Goal: Task Accomplishment & Management: Manage account settings

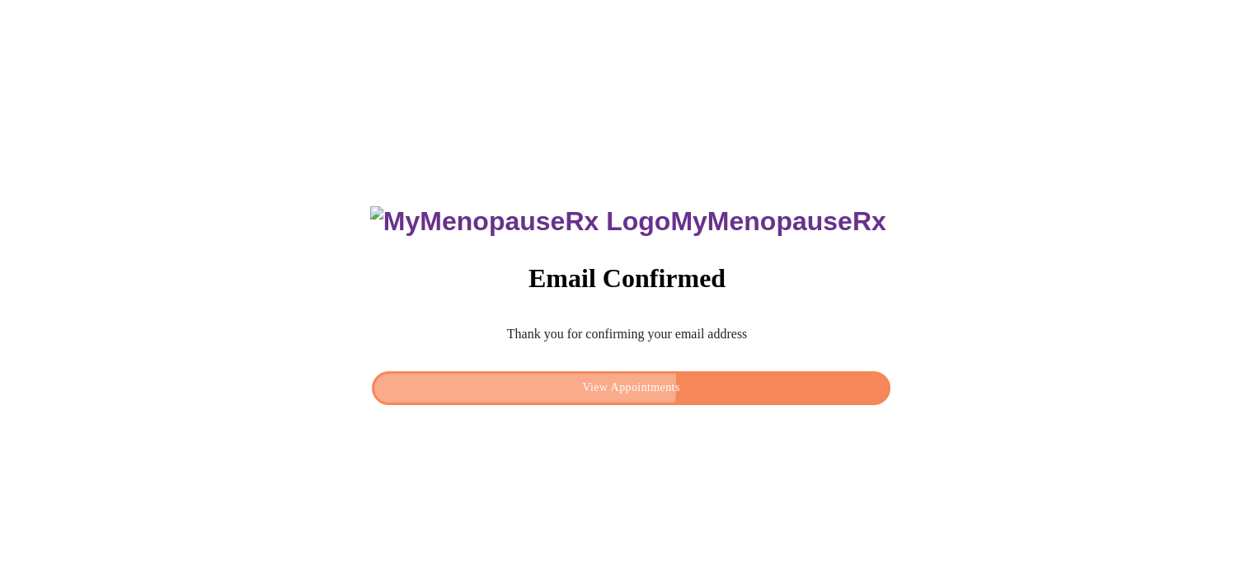
click at [630, 380] on span "View Appointments" at bounding box center [631, 388] width 480 height 21
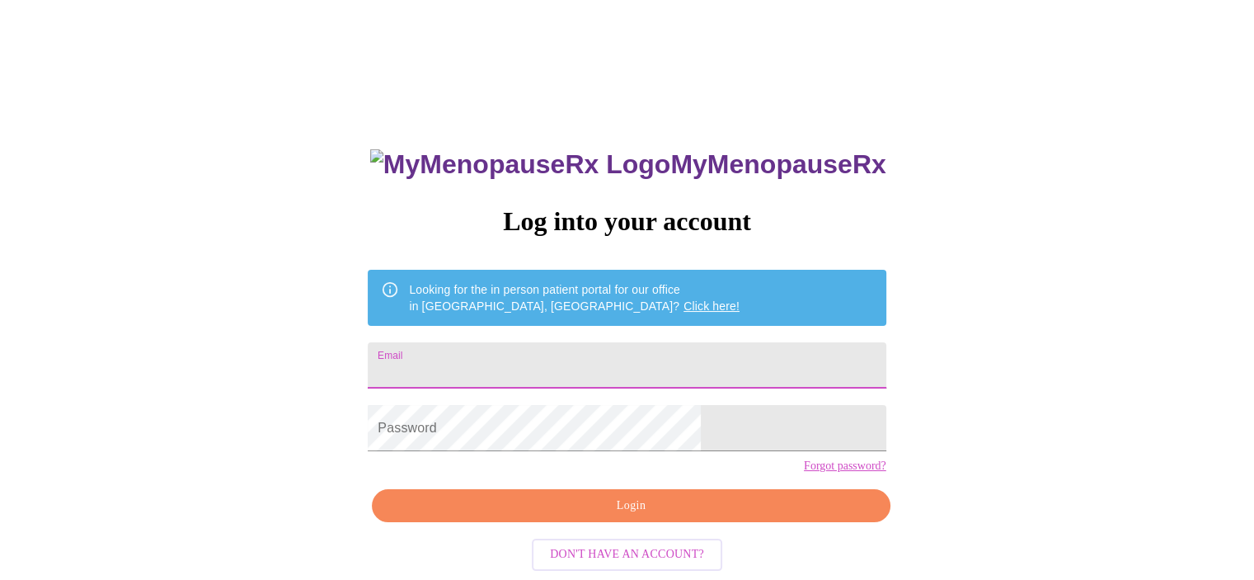
click at [610, 359] on input "Email" at bounding box center [627, 365] width 518 height 46
type input "[EMAIL_ADDRESS][DOMAIN_NAME]"
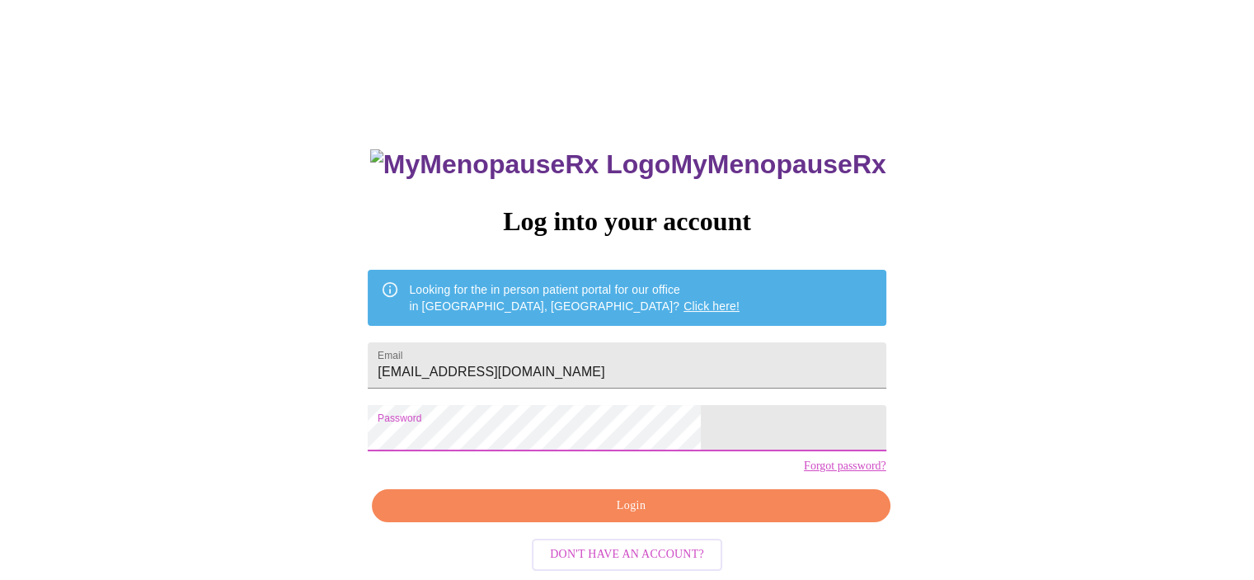
click at [663, 516] on span "Login" at bounding box center [631, 505] width 480 height 21
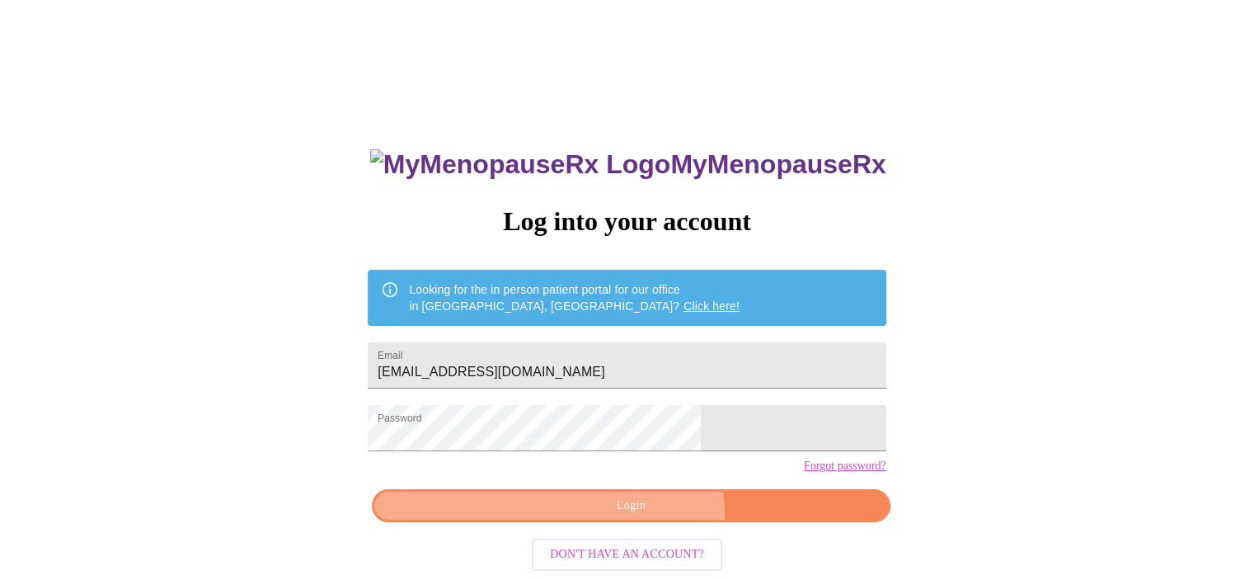
click at [641, 516] on span "Login" at bounding box center [631, 505] width 480 height 21
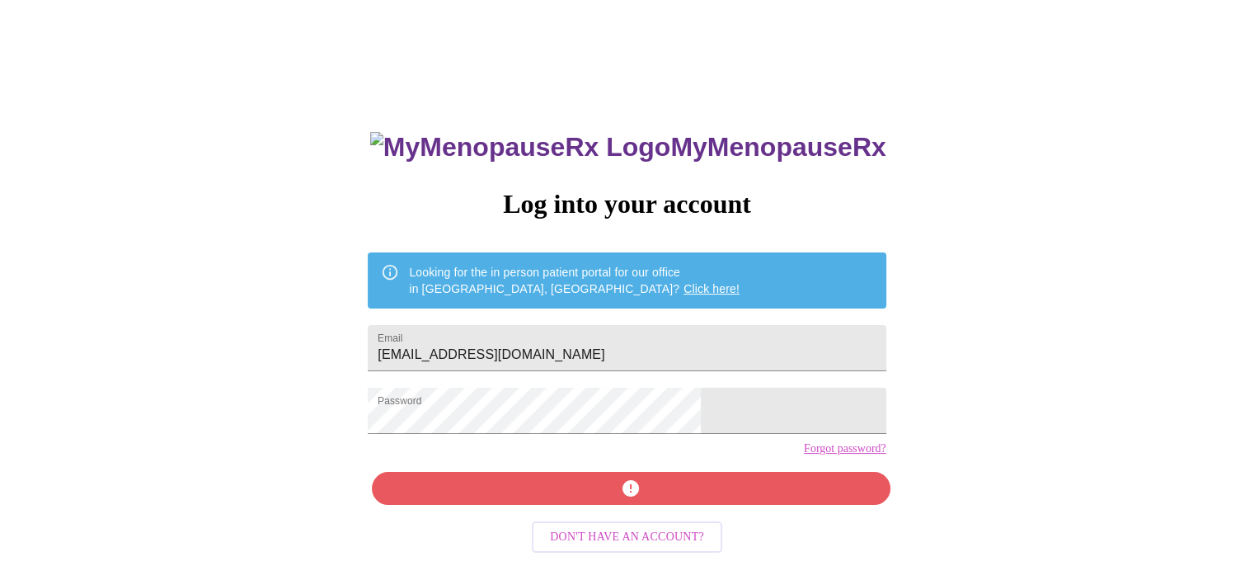
scroll to position [26, 0]
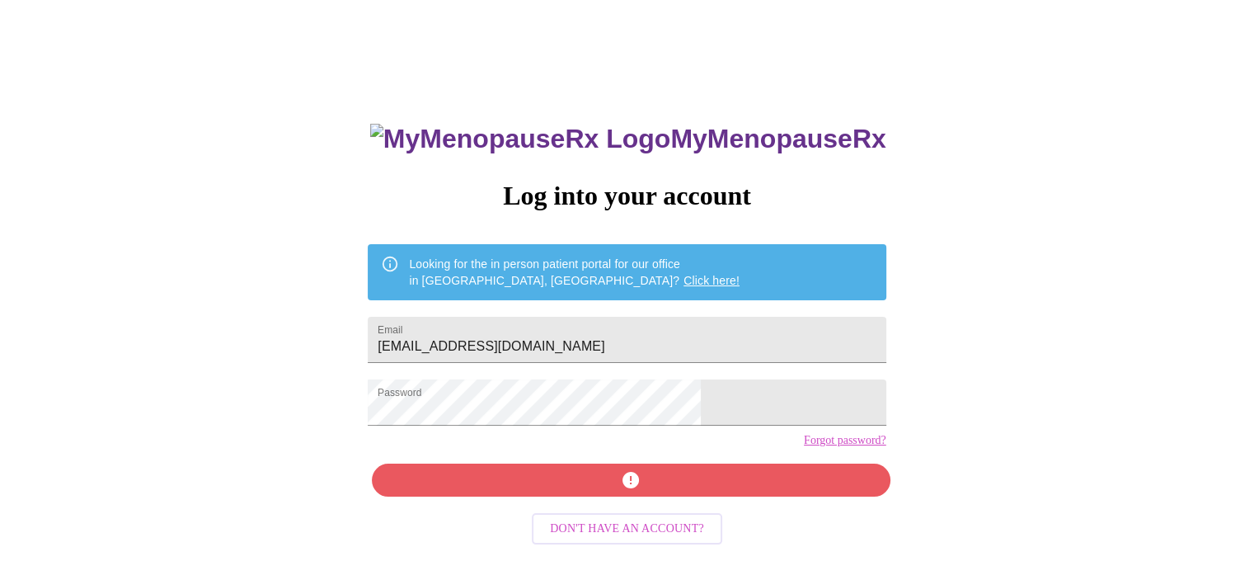
click at [804, 447] on link "Forgot password?" at bounding box center [845, 440] width 82 height 13
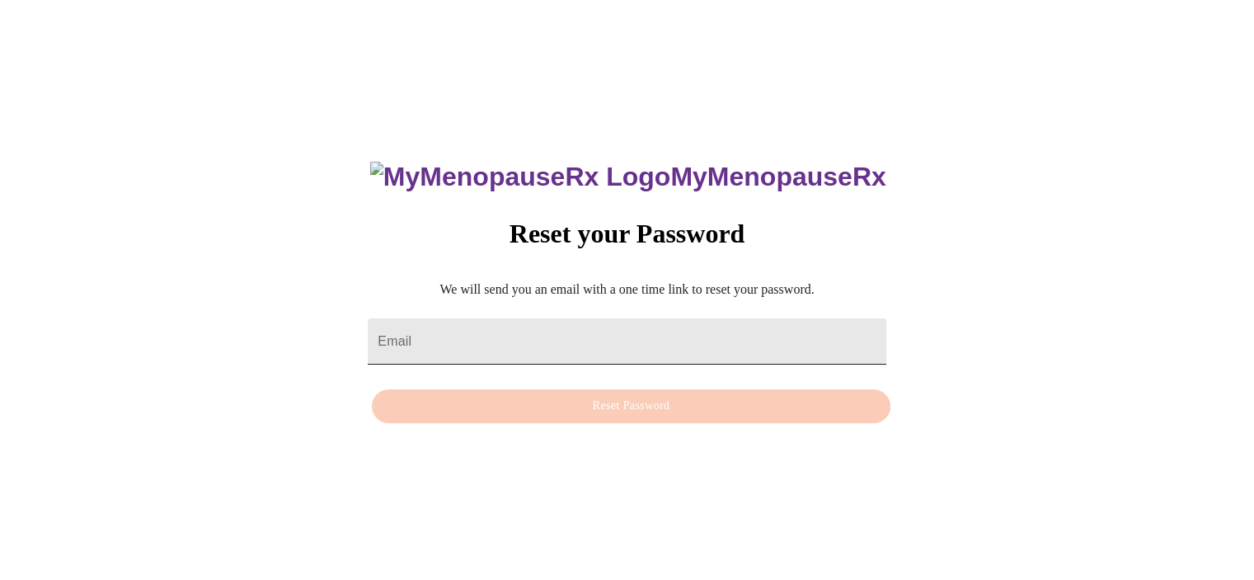
click at [476, 336] on input "Email" at bounding box center [627, 341] width 518 height 46
type input "[EMAIL_ADDRESS][DOMAIN_NAME]"
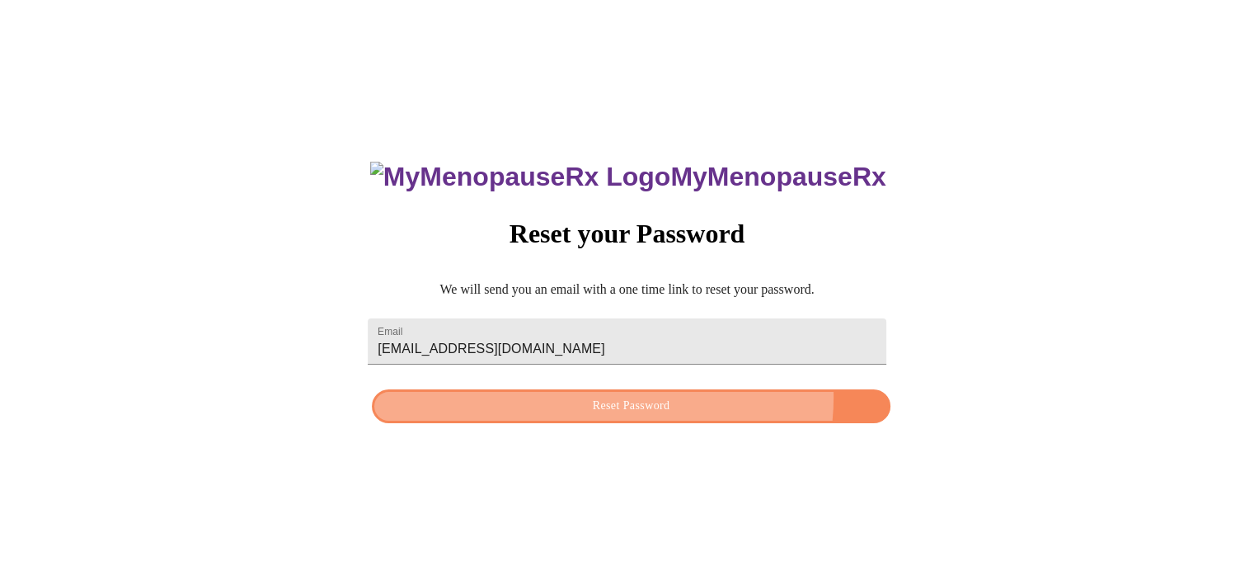
click at [658, 397] on span "Reset Password" at bounding box center [631, 406] width 480 height 21
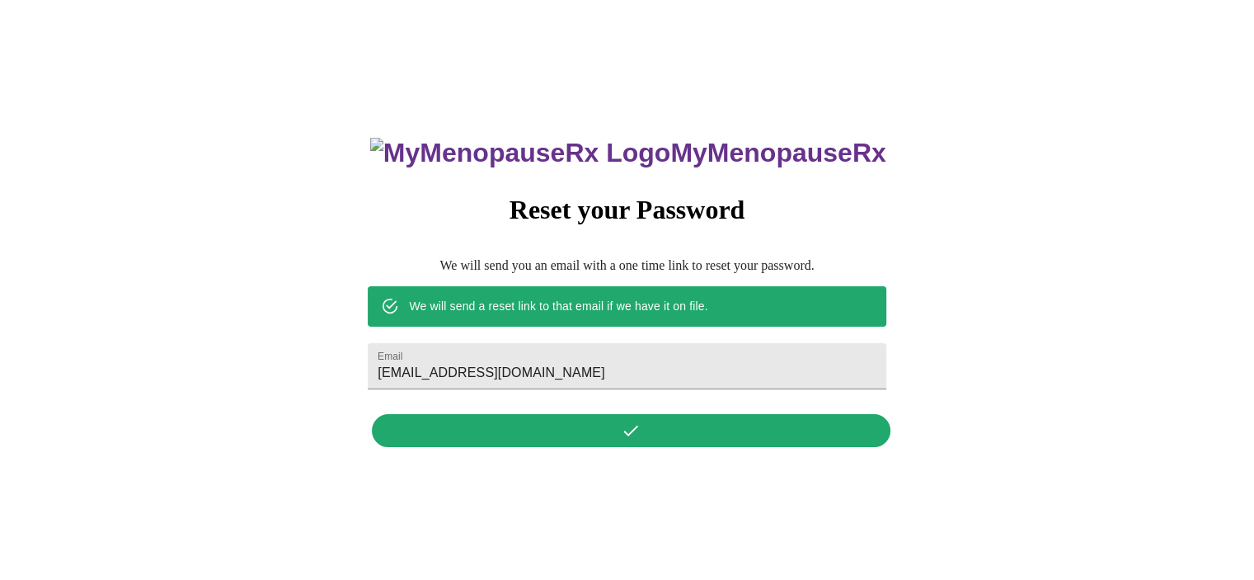
scroll to position [0, 0]
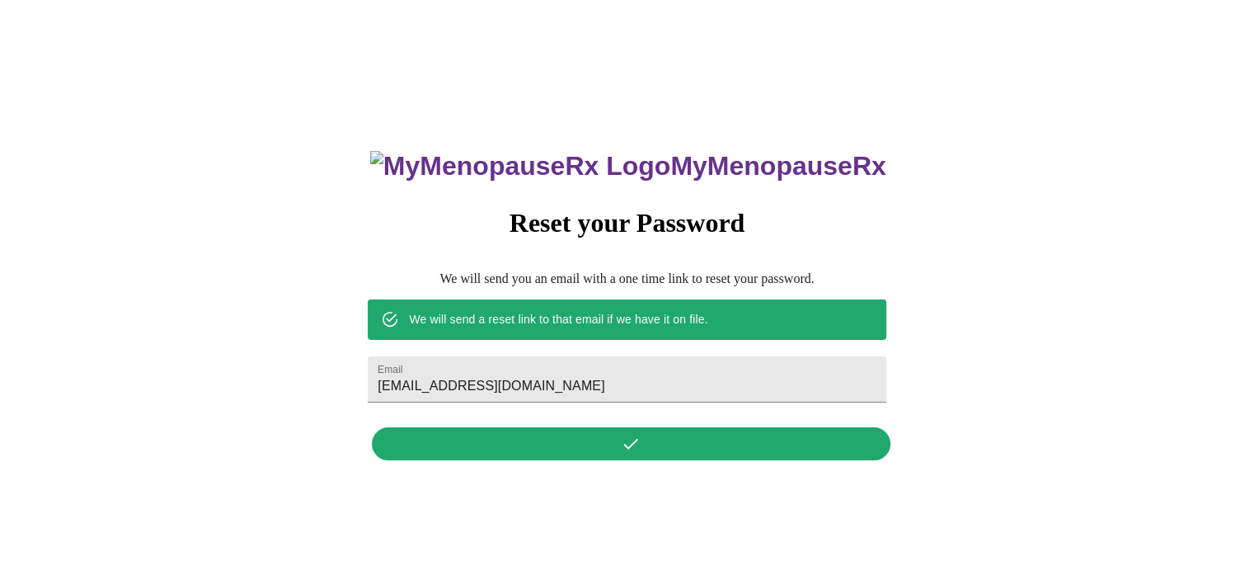
click at [614, 449] on div "MyMenopauseRx Reset your Password We will send you an email with a one time lin…" at bounding box center [626, 295] width 551 height 343
click at [643, 449] on div "MyMenopauseRx Reset your Password We will send you an email with a one time lin…" at bounding box center [626, 295] width 551 height 343
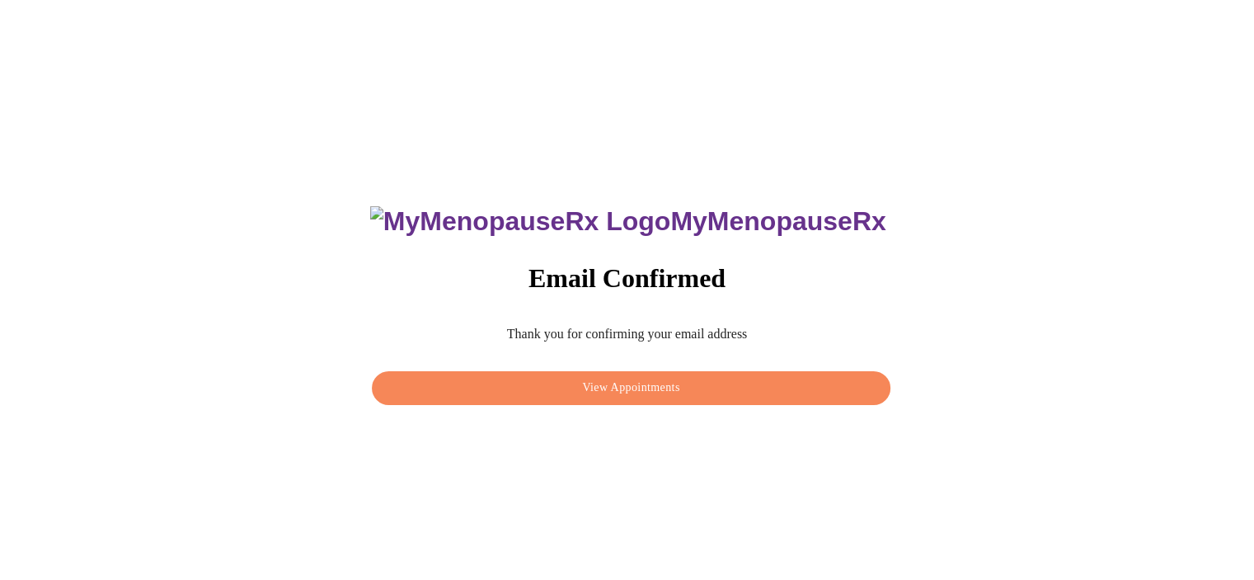
click at [649, 378] on span "View Appointments" at bounding box center [631, 388] width 480 height 21
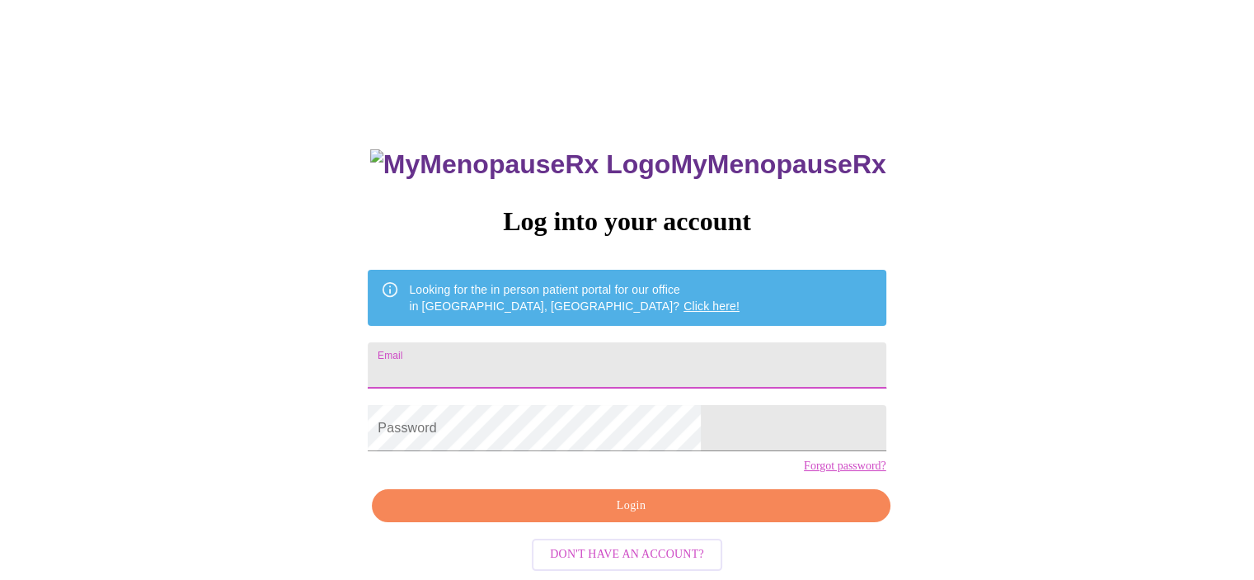
click at [561, 372] on input "Email" at bounding box center [627, 365] width 518 height 46
type input "[EMAIL_ADDRESS][DOMAIN_NAME]"
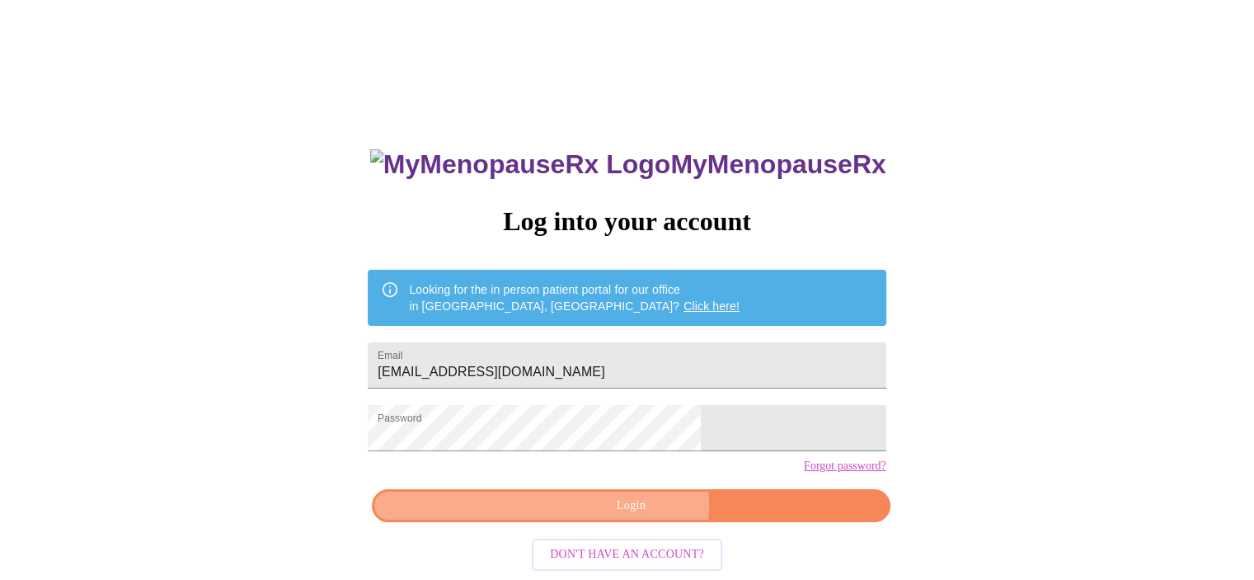
click at [633, 516] on span "Login" at bounding box center [631, 505] width 480 height 21
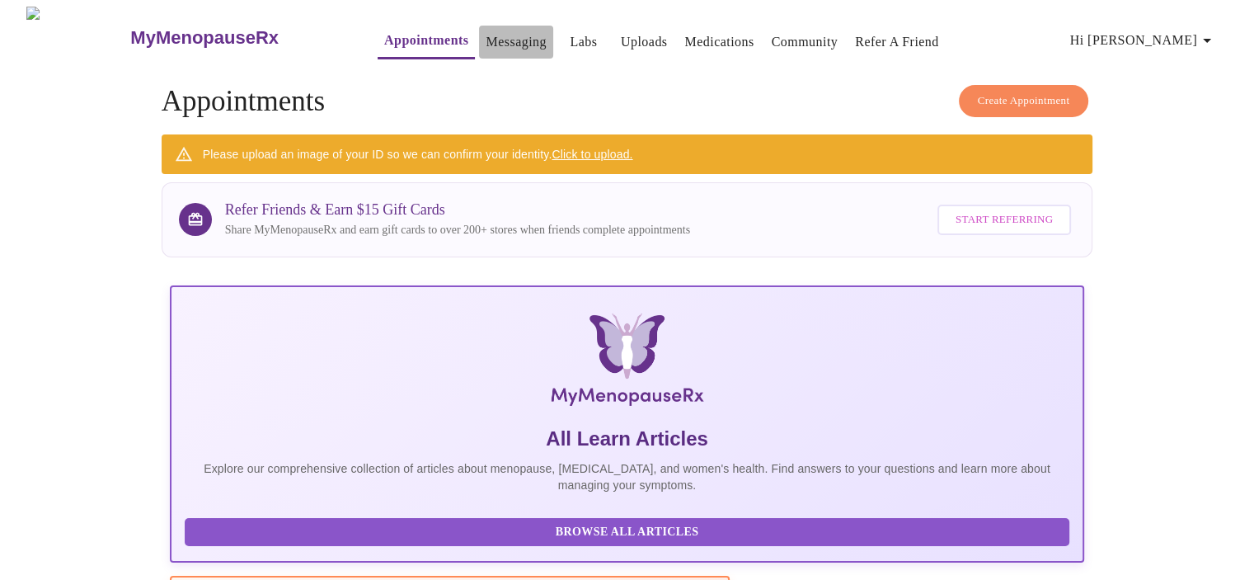
click at [486, 33] on link "Messaging" at bounding box center [516, 42] width 60 height 23
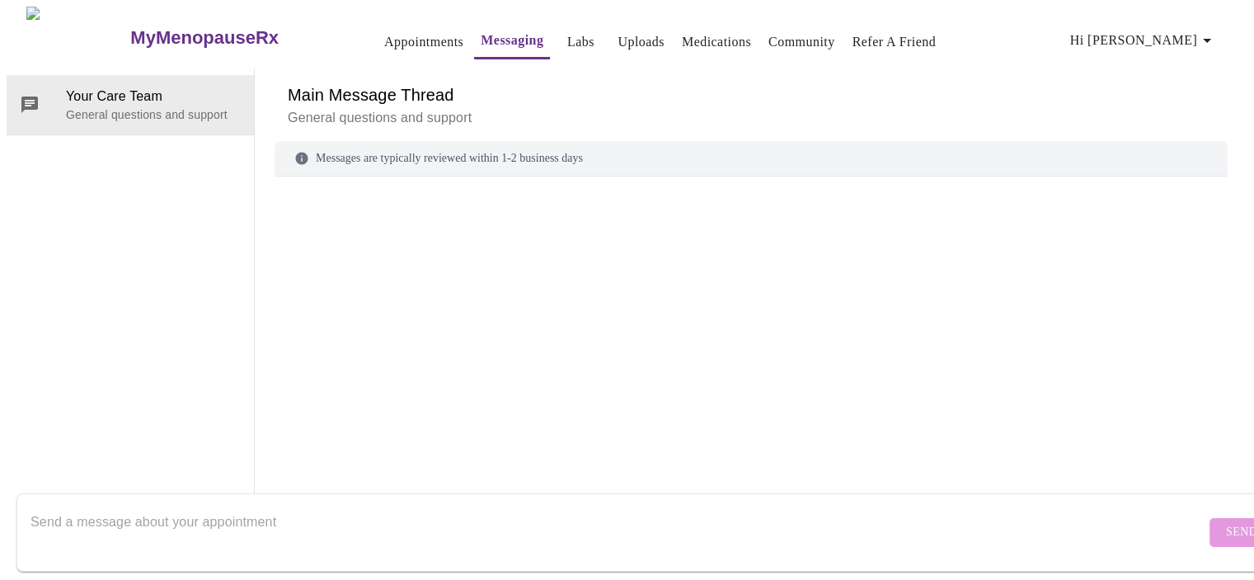
scroll to position [62, 0]
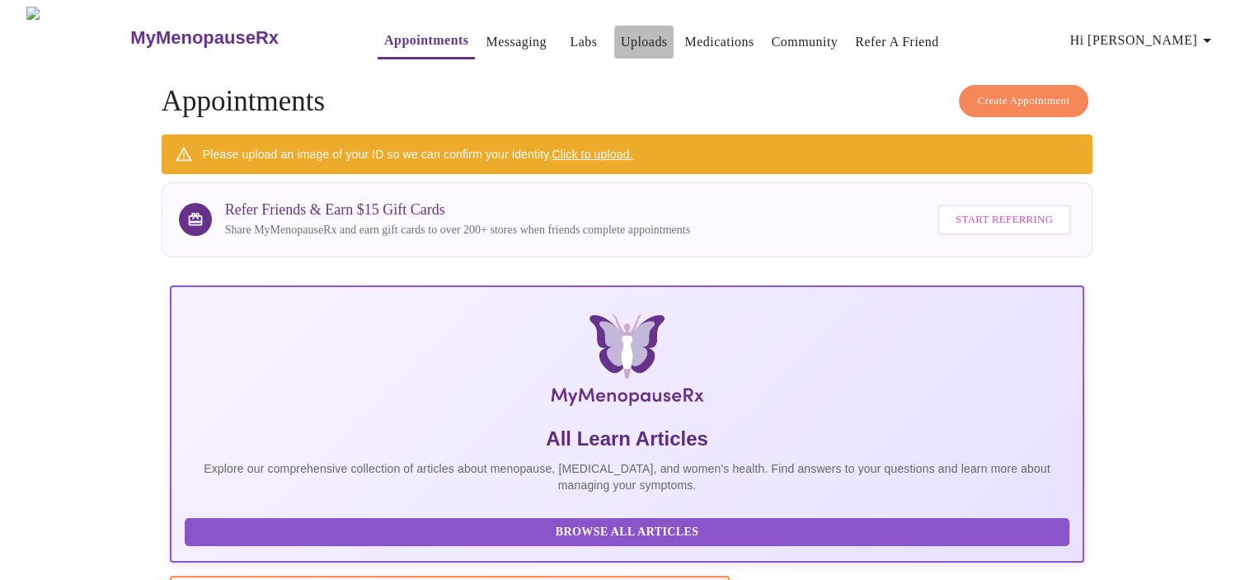
click at [621, 39] on link "Uploads" at bounding box center [644, 42] width 47 height 23
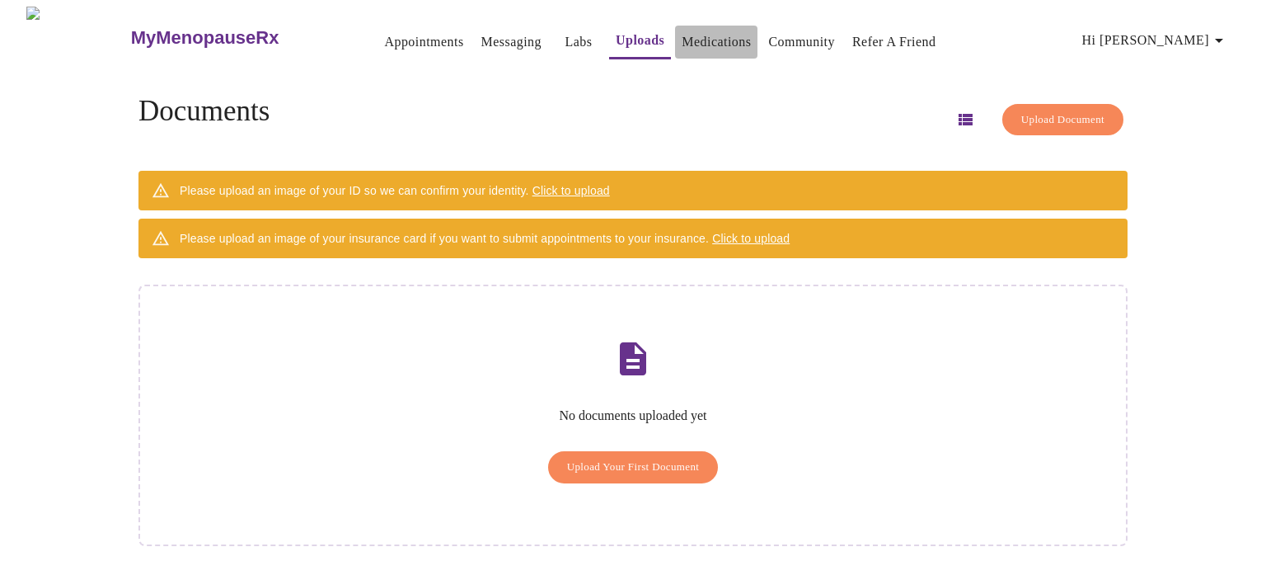
click at [710, 35] on link "Medications" at bounding box center [716, 42] width 69 height 23
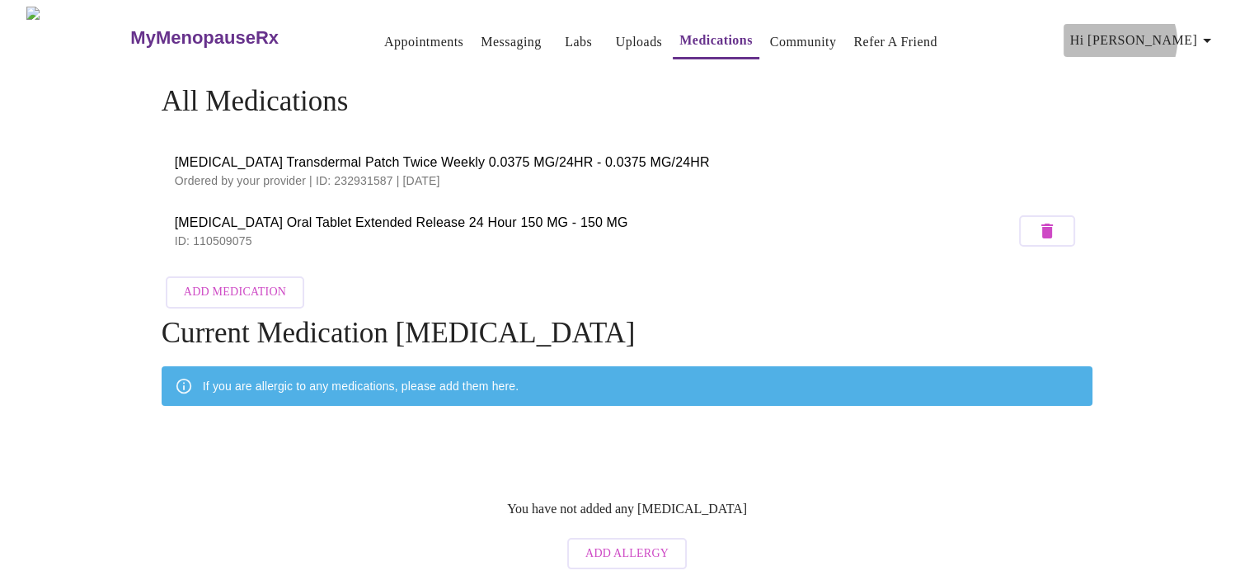
click at [1184, 35] on span "Hi [PERSON_NAME]" at bounding box center [1143, 40] width 147 height 23
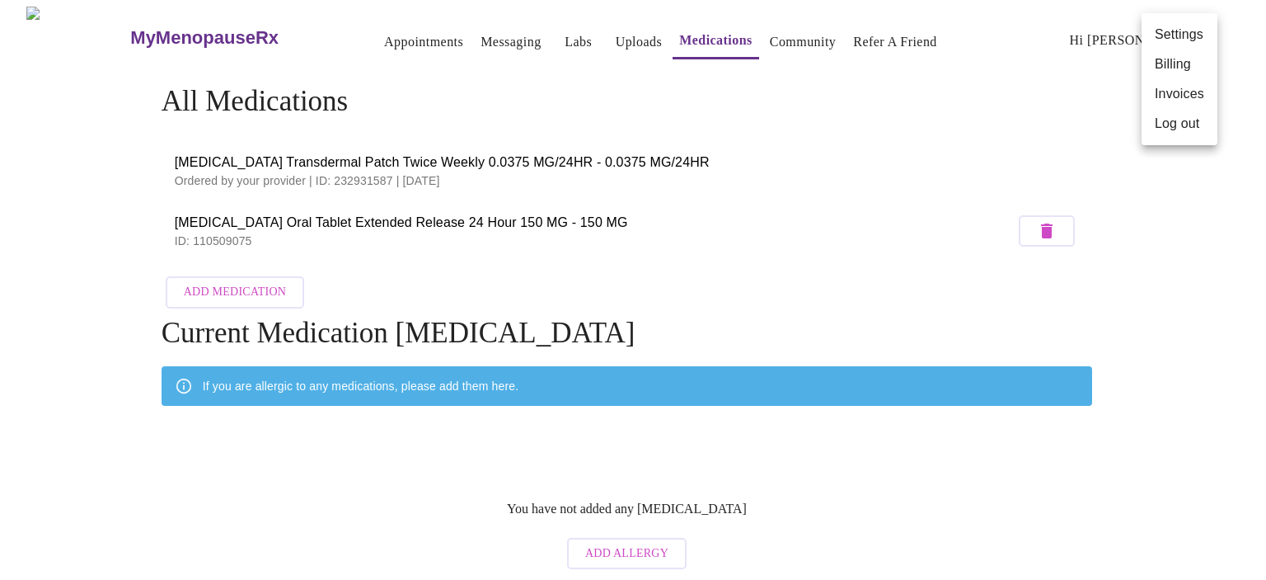
click at [909, 152] on div at bounding box center [633, 290] width 1266 height 580
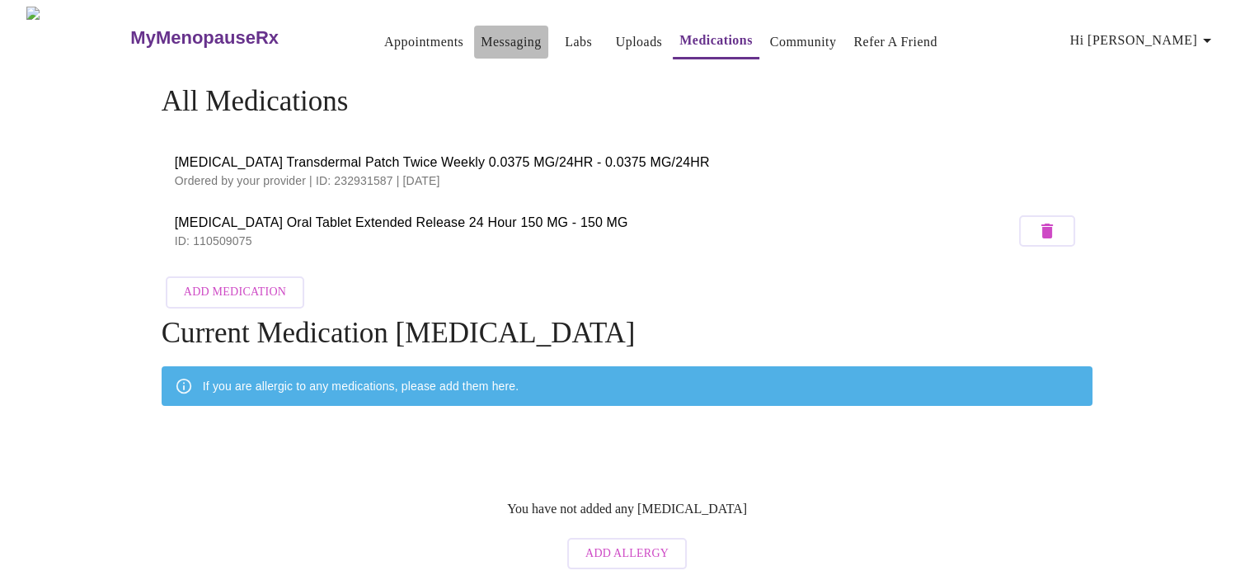
click at [482, 36] on link "Messaging" at bounding box center [511, 42] width 60 height 23
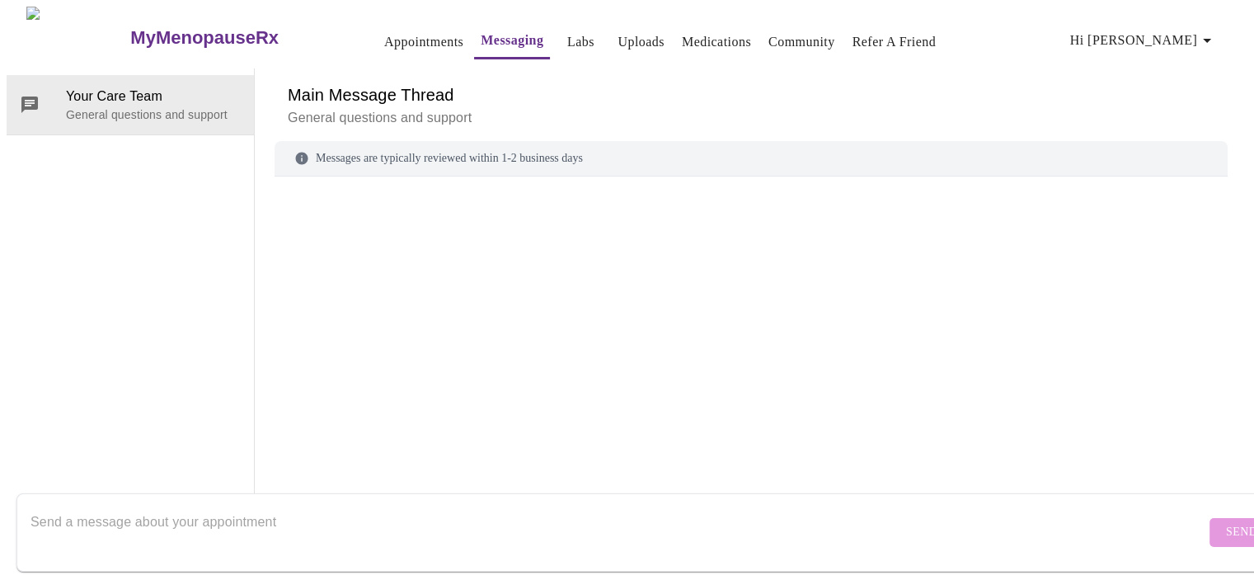
scroll to position [62, 0]
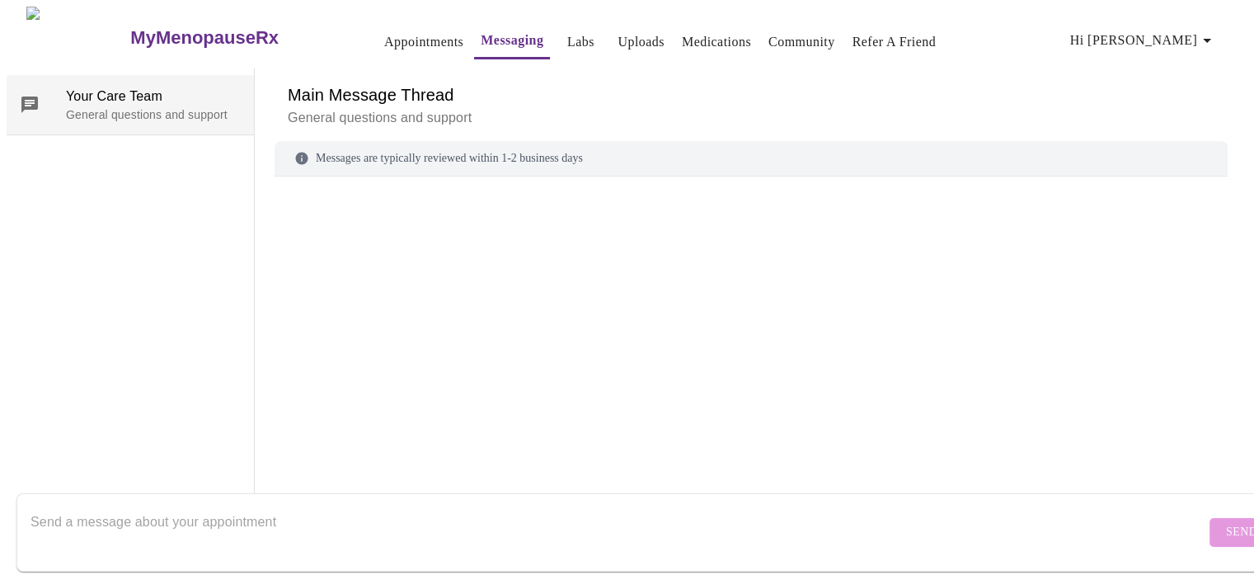
click at [148, 87] on span "Your Care Team" at bounding box center [153, 97] width 175 height 20
